Goal: Transaction & Acquisition: Book appointment/travel/reservation

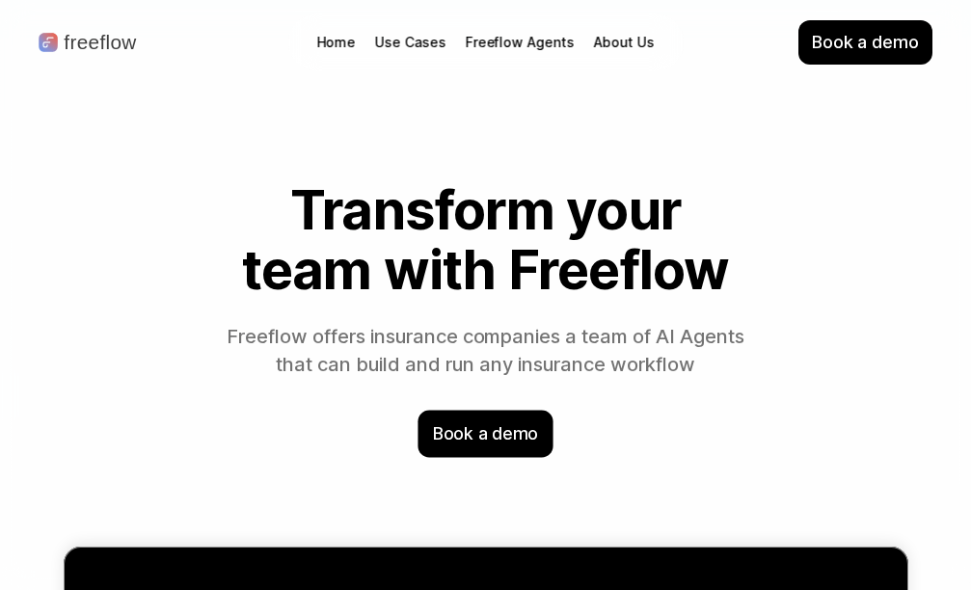
click at [490, 441] on p "Book a demo" at bounding box center [485, 434] width 105 height 25
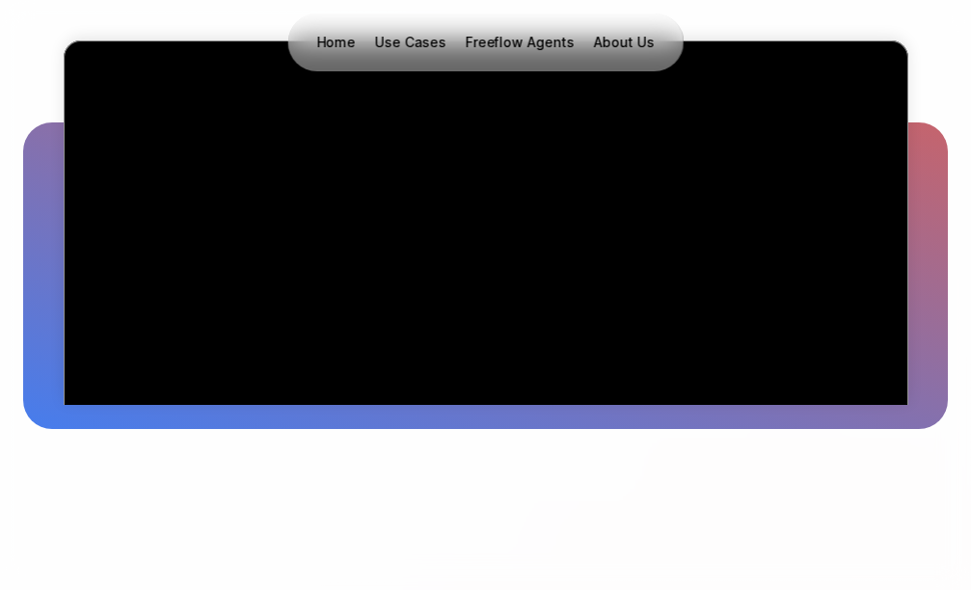
click at [198, 111] on video "Visual chart illustrating a 78% increase in efficiency across 33 regions betwee…" at bounding box center [486, 270] width 619 height 432
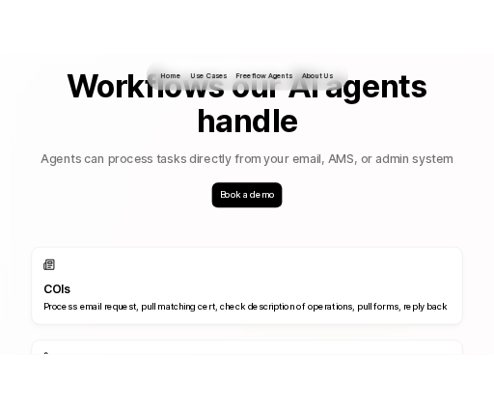
scroll to position [1447, 0]
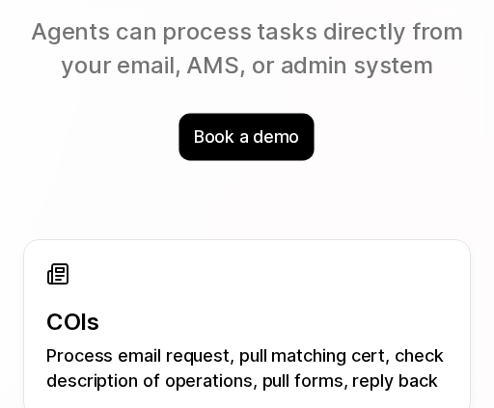
click at [255, 130] on p "Book a demo" at bounding box center [247, 137] width 105 height 25
